Goal: Information Seeking & Learning: Learn about a topic

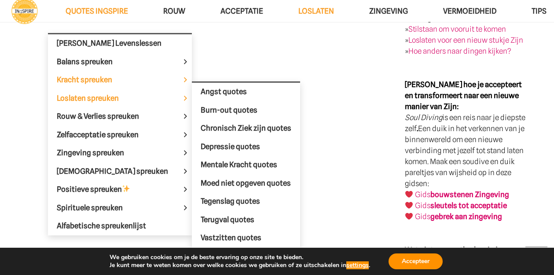
scroll to position [1908, 0]
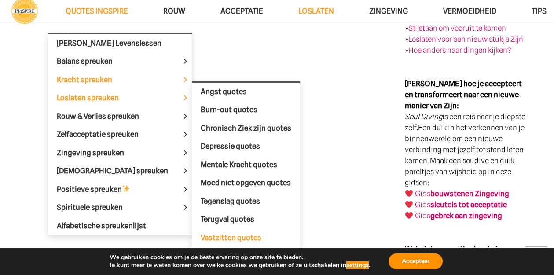
click at [239, 237] on span "Vastzitten quotes" at bounding box center [231, 237] width 61 height 9
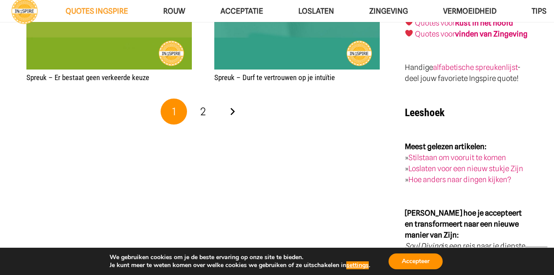
scroll to position [1523, 0]
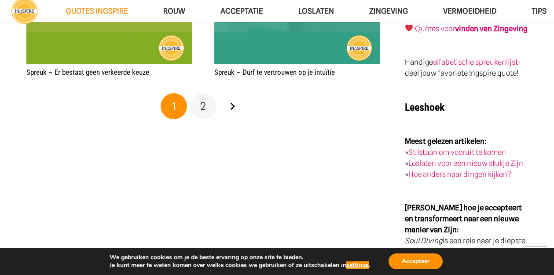
click at [203, 104] on span "2" at bounding box center [203, 106] width 6 height 13
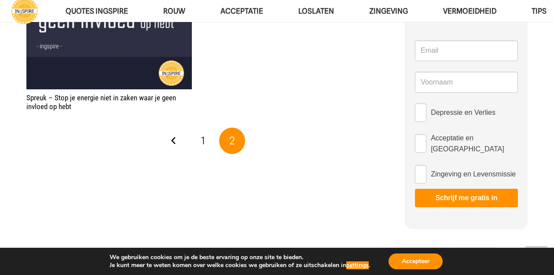
scroll to position [449, 0]
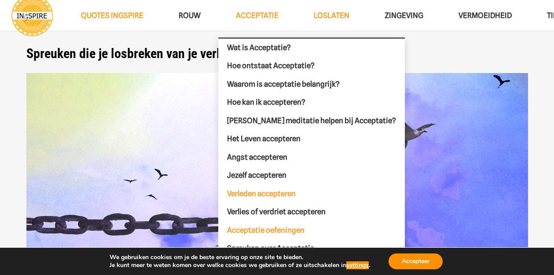
click at [301, 227] on span "Acceptatie oefeningen" at bounding box center [265, 230] width 77 height 9
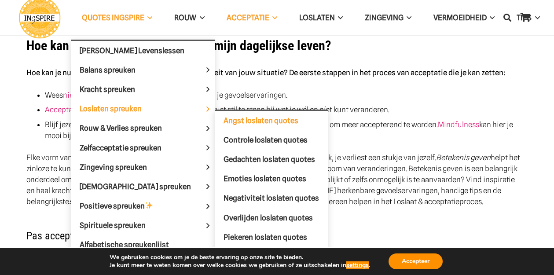
click at [224, 121] on span "Angst loslaten quotes" at bounding box center [261, 120] width 75 height 9
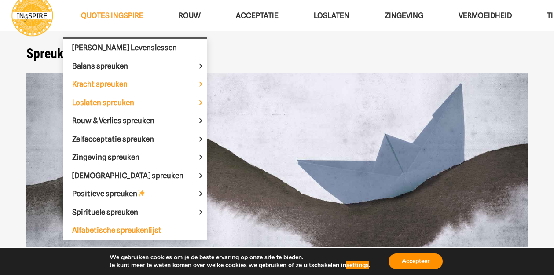
click at [141, 229] on span "Alfabetische spreukenlijst" at bounding box center [116, 230] width 89 height 9
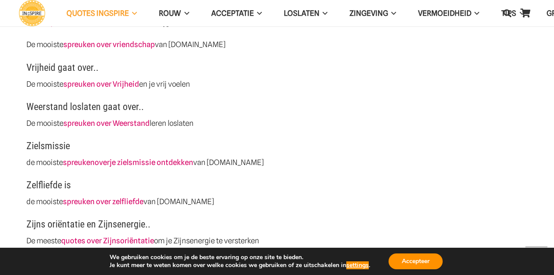
scroll to position [2683, 0]
click at [95, 118] on link "spreuken over Weerstand" at bounding box center [106, 122] width 86 height 9
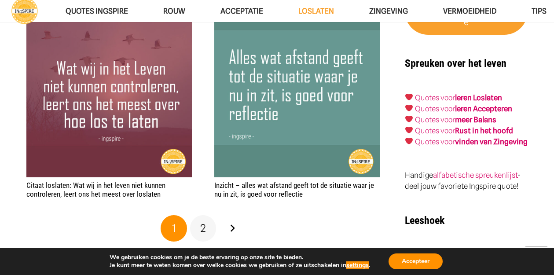
scroll to position [1691, 0]
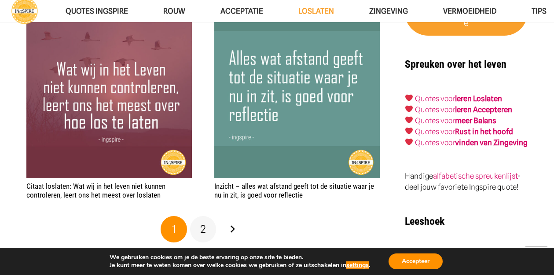
click at [206, 224] on link "2" at bounding box center [203, 229] width 26 height 26
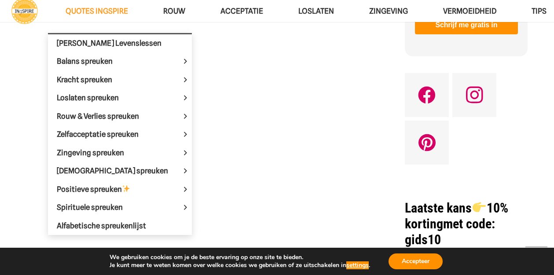
scroll to position [910, 0]
